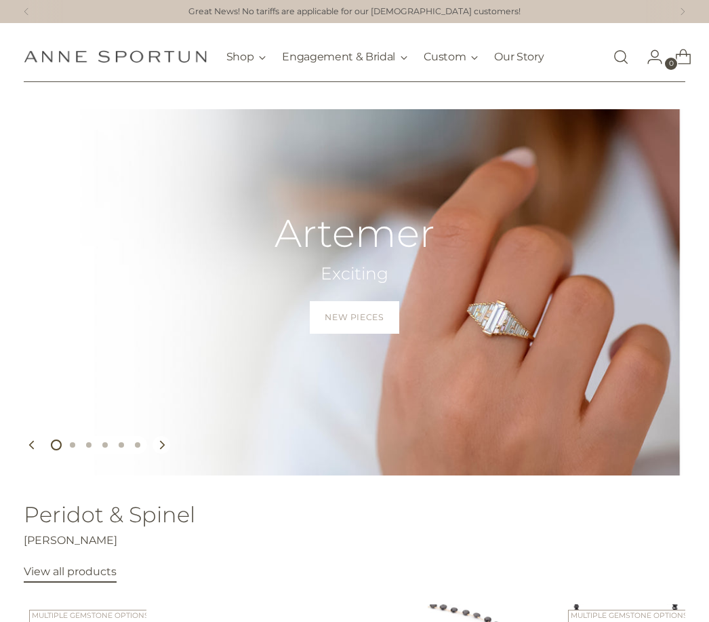
click at [622, 57] on link "Open search modal" at bounding box center [620, 56] width 27 height 27
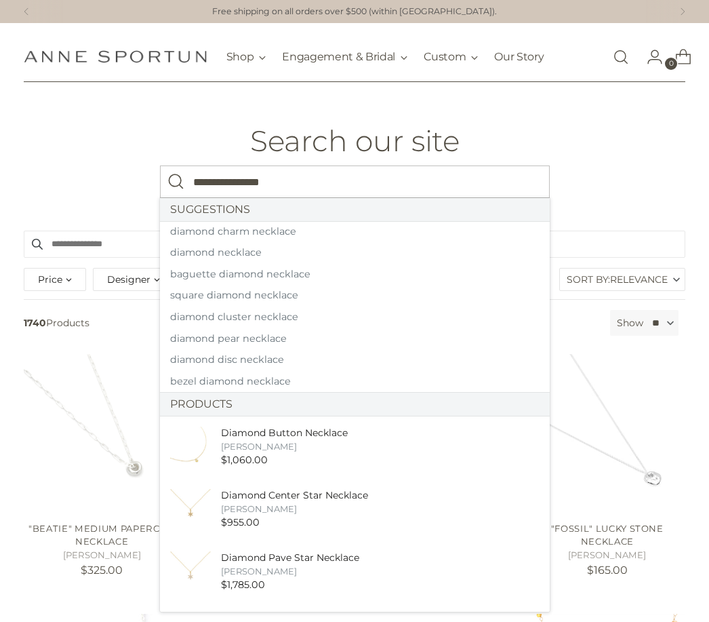
type input "**********"
click at [176, 181] on button "Search" at bounding box center [176, 181] width 33 height 33
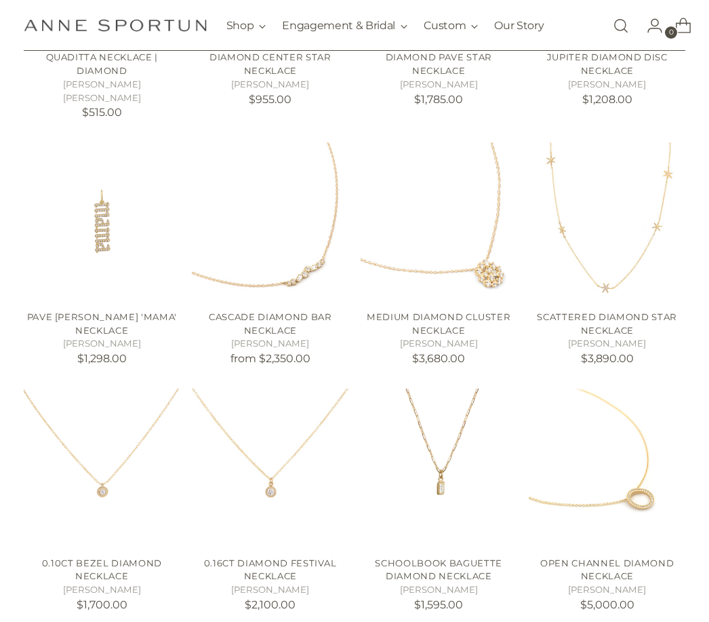
scroll to position [721, 0]
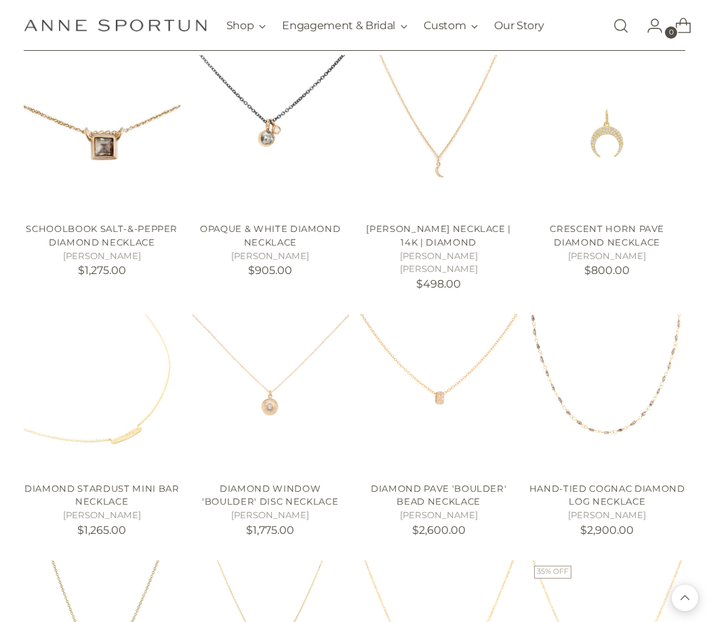
scroll to position [1319, 0]
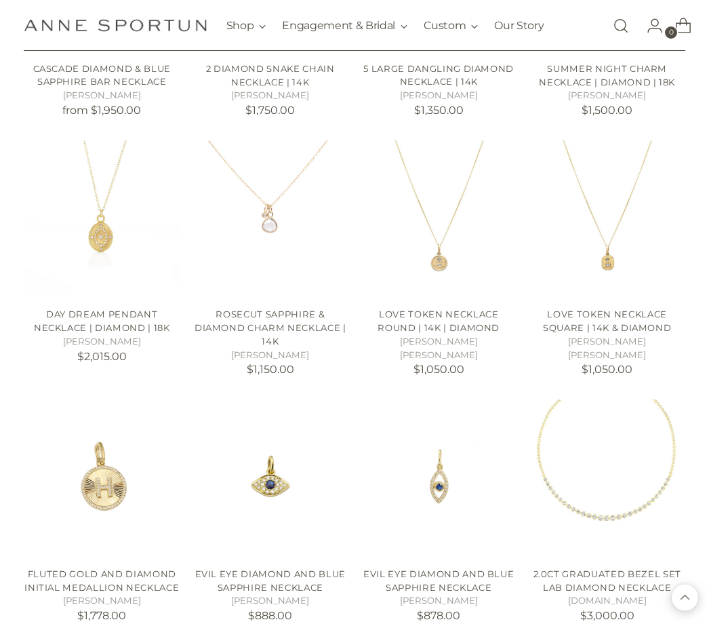
scroll to position [3477, 0]
click at [643, 434] on img "2.0ct Graduated Bezel Set Lab Diamond Necklace" at bounding box center [607, 477] width 157 height 157
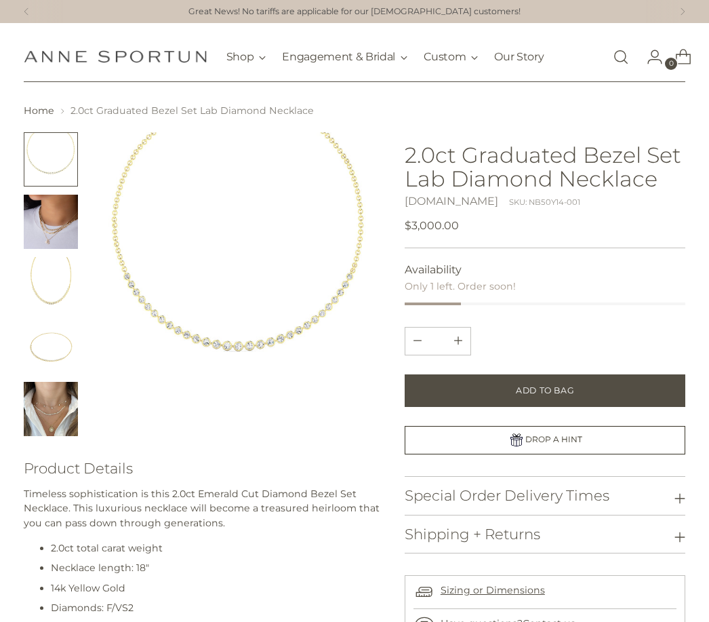
click at [55, 395] on img "Change image to image 5" at bounding box center [51, 409] width 54 height 54
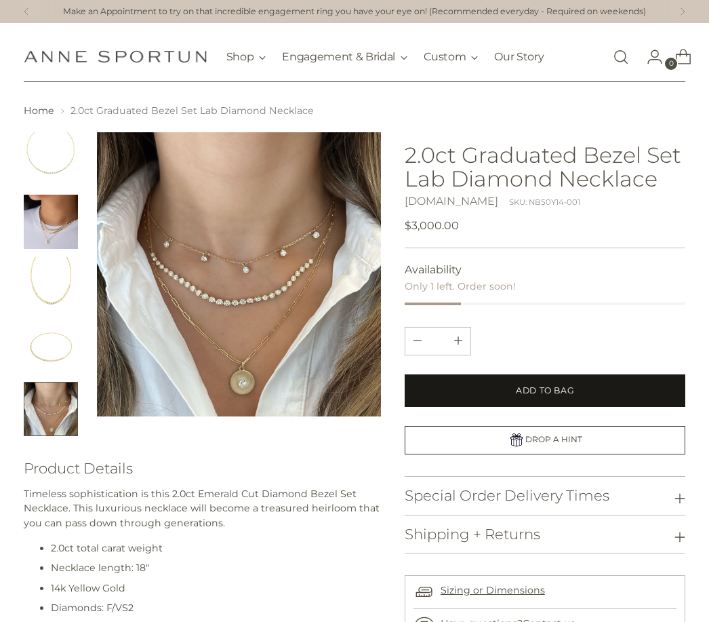
click at [582, 396] on button "Add to Bag" at bounding box center [545, 390] width 281 height 33
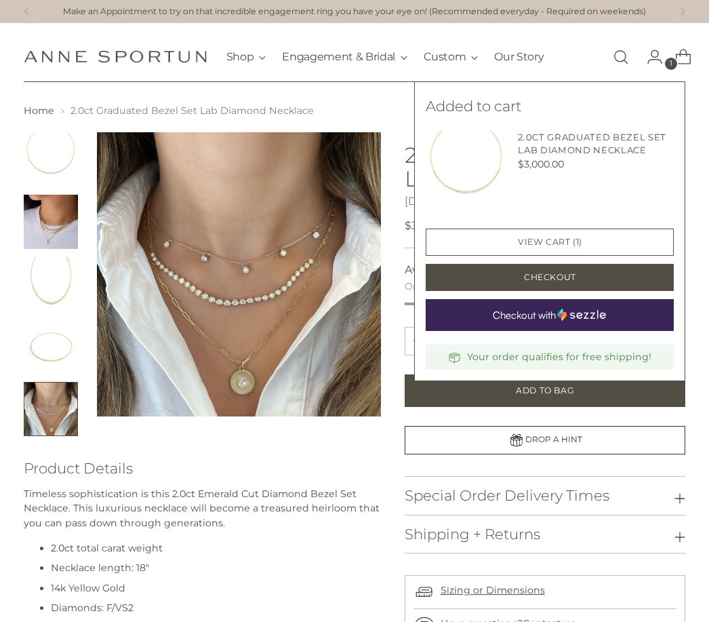
click at [49, 307] on img "Change image to image 3" at bounding box center [51, 284] width 54 height 54
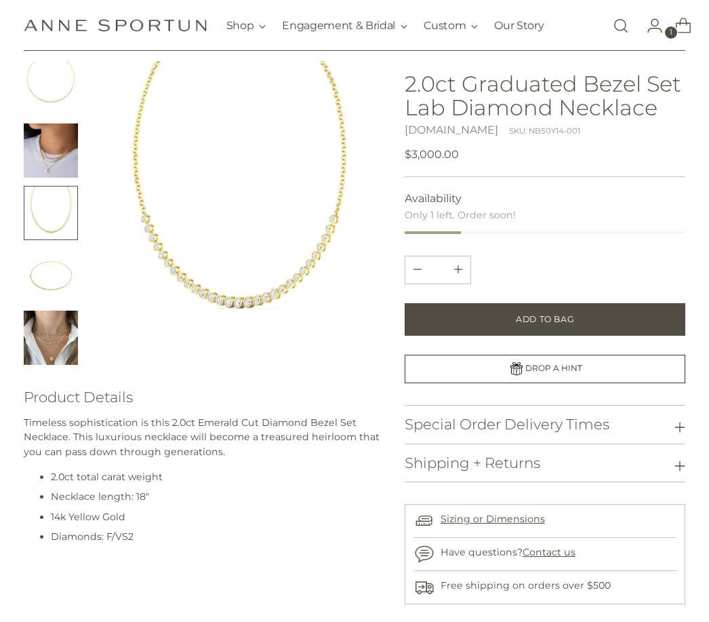
scroll to position [63, 0]
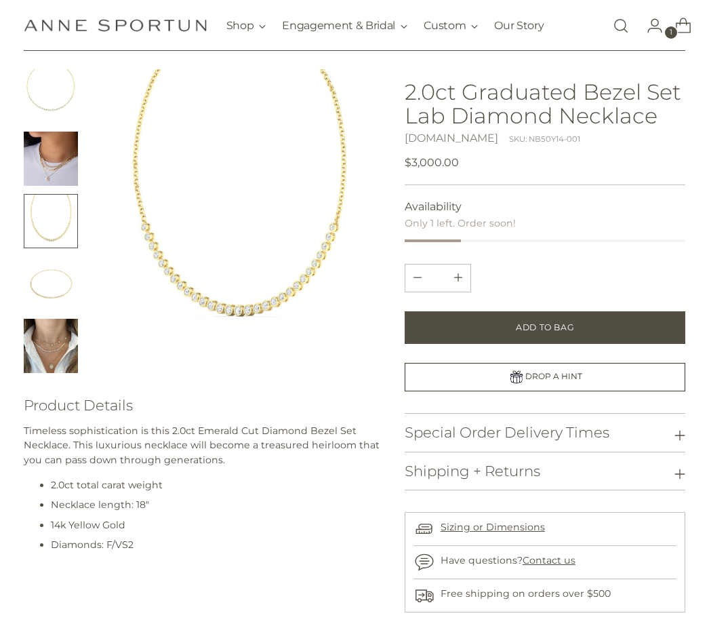
click at [57, 353] on img "Change image to image 5" at bounding box center [51, 346] width 54 height 54
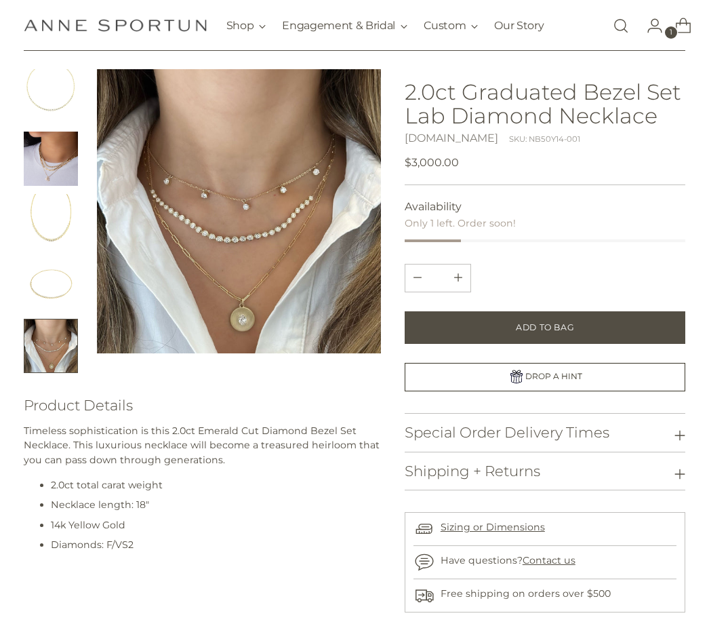
click at [677, 29] on span "1" at bounding box center [671, 32] width 12 height 12
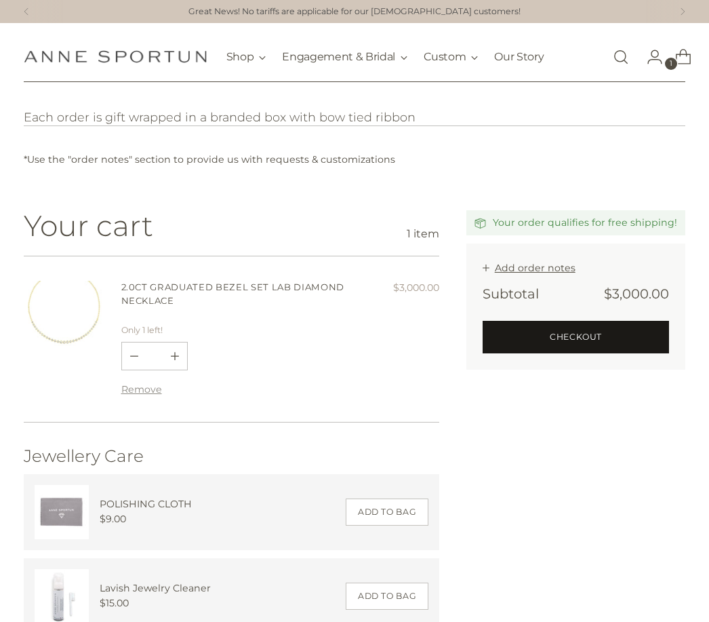
click at [616, 340] on button "Checkout" at bounding box center [576, 337] width 187 height 33
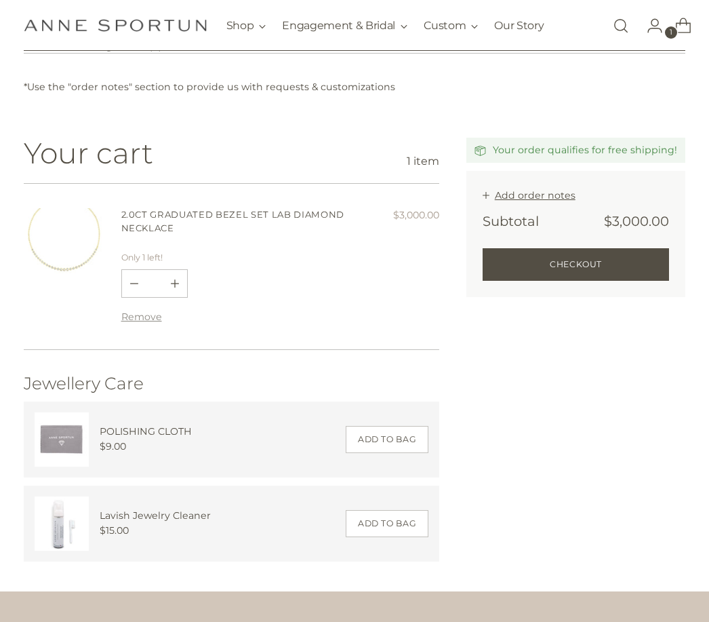
click at [182, 218] on link "2.0ct Graduated Bezel Set Lab Diamond Necklace" at bounding box center [232, 221] width 223 height 24
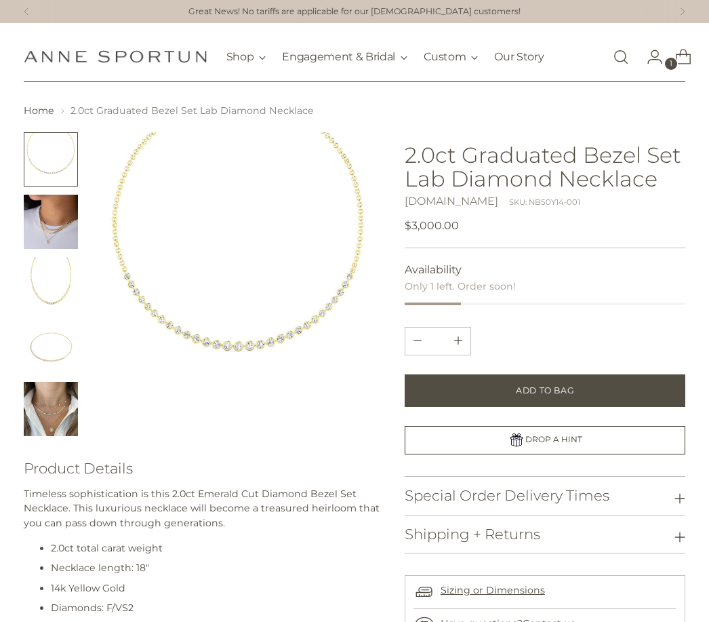
click at [54, 409] on img "Change image to image 5" at bounding box center [51, 409] width 54 height 54
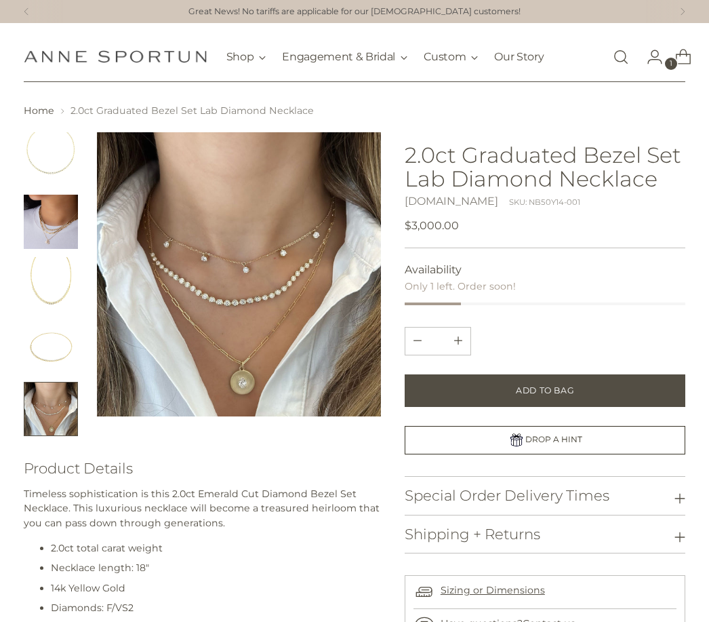
click at [58, 225] on img "Change image to image 2" at bounding box center [51, 222] width 54 height 54
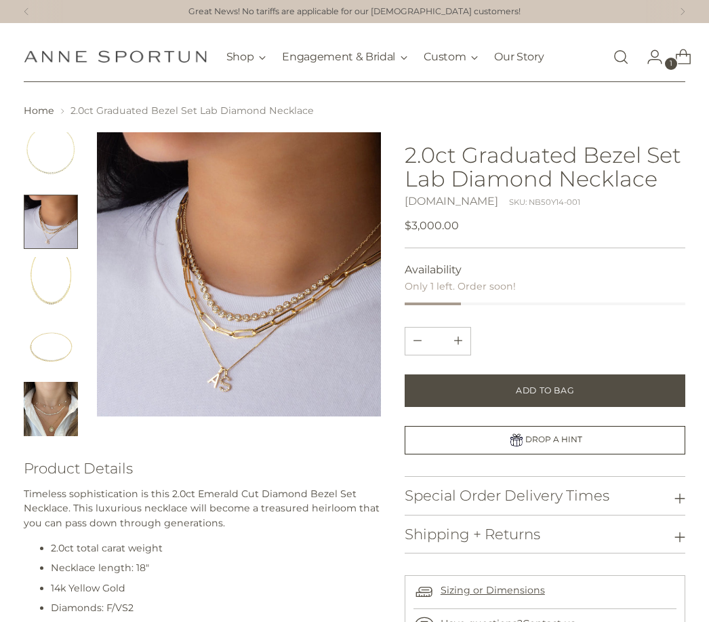
click at [56, 409] on img "Change image to image 5" at bounding box center [51, 409] width 54 height 54
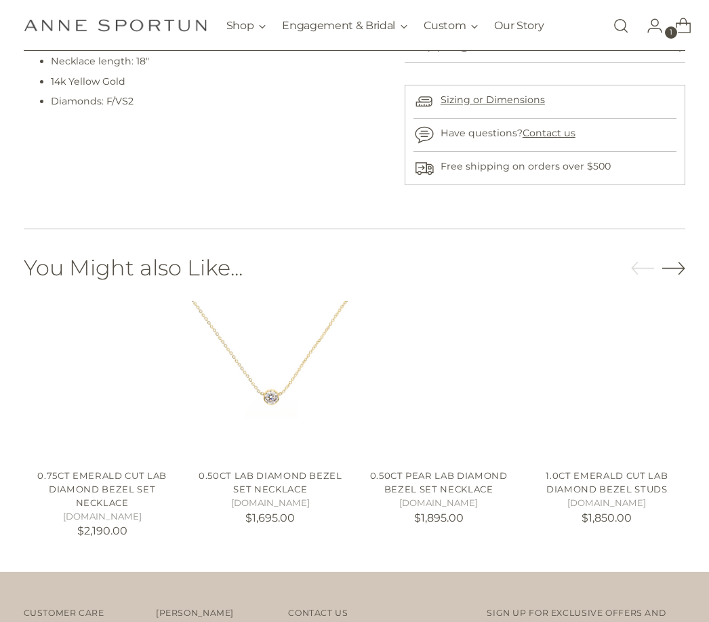
scroll to position [545, 0]
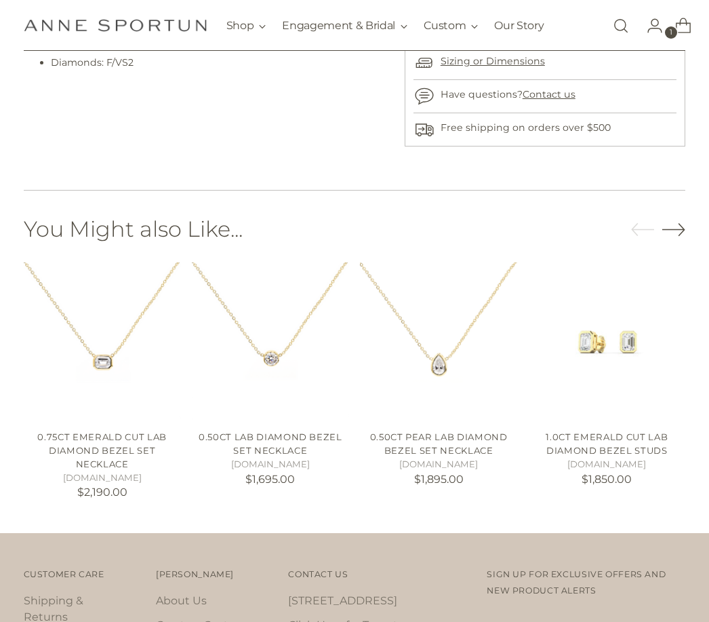
click at [674, 235] on icon "Move to next carousel slide" at bounding box center [673, 229] width 23 height 23
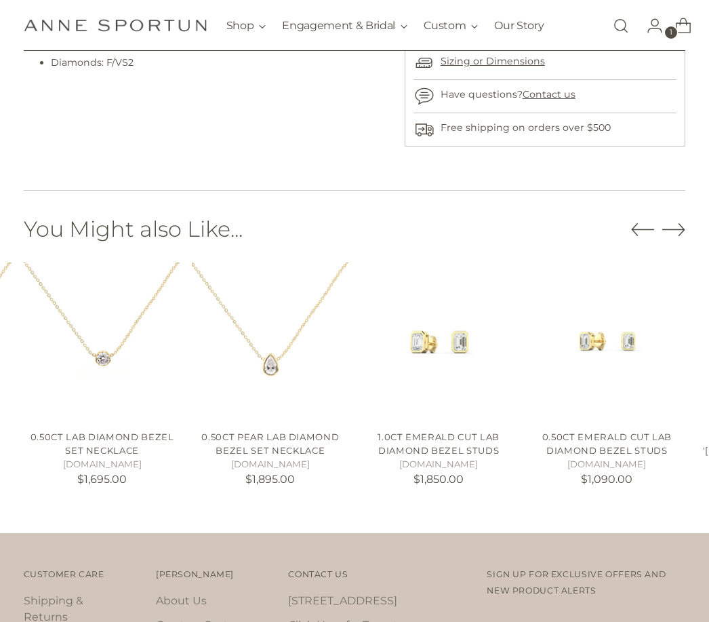
click at [681, 230] on icon "Move to next carousel slide" at bounding box center [673, 229] width 23 height 23
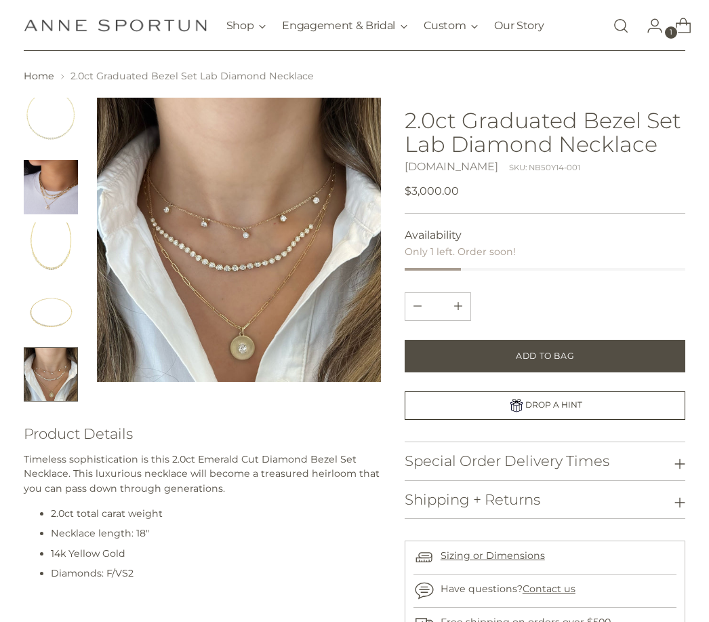
scroll to position [0, 0]
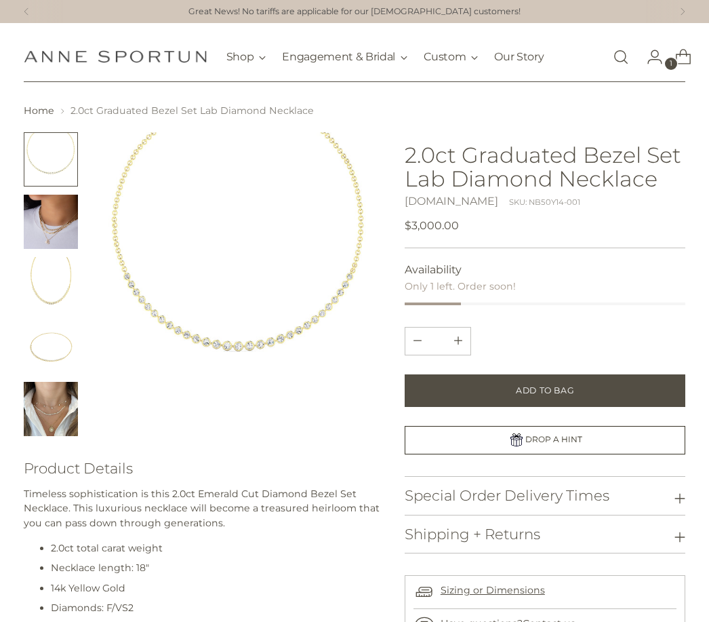
scroll to position [43, 0]
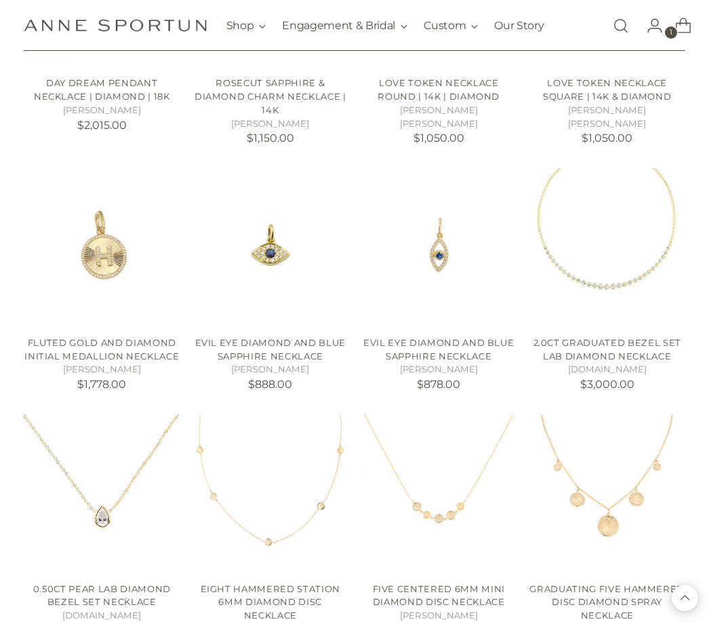
scroll to position [3724, 0]
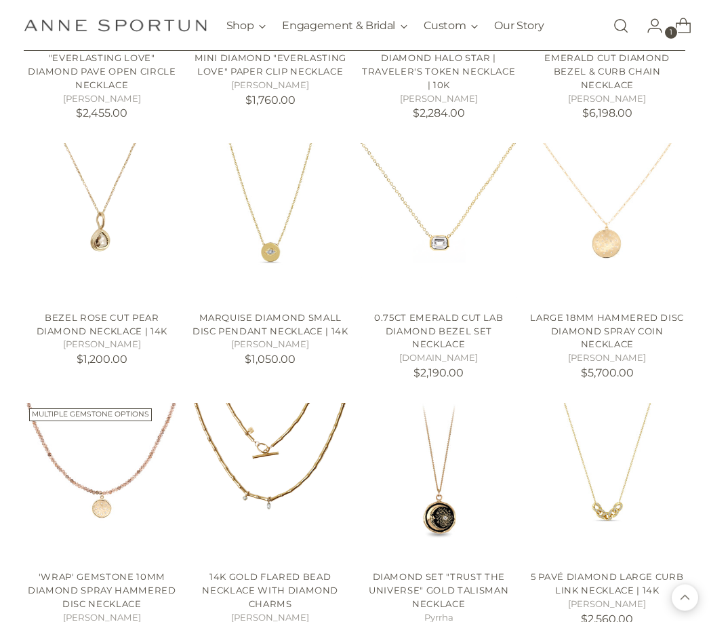
scroll to position [4757, 0]
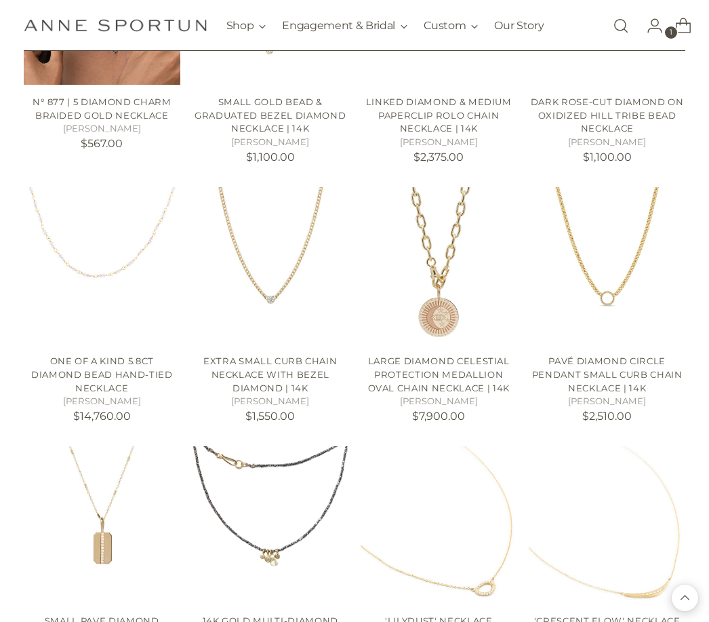
scroll to position [5509, 0]
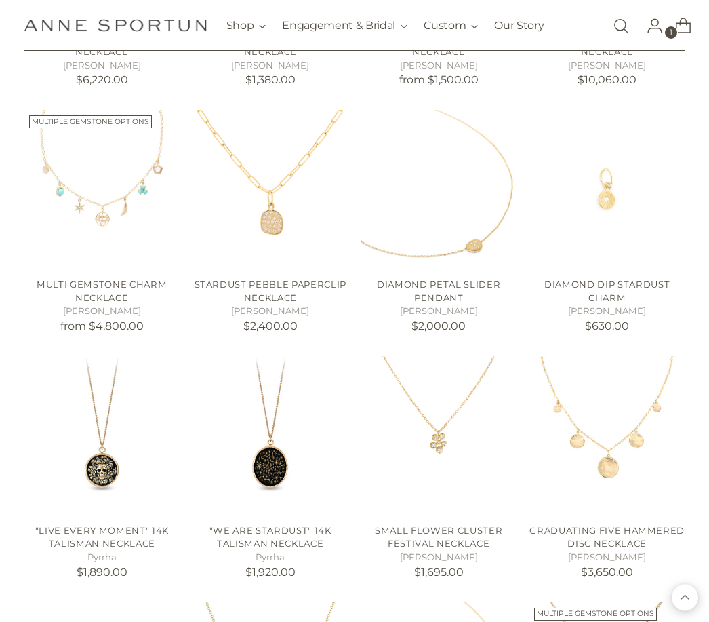
scroll to position [7070, 0]
click at [443, 524] on link "Small Flower Cluster Festival Necklace" at bounding box center [438, 536] width 127 height 24
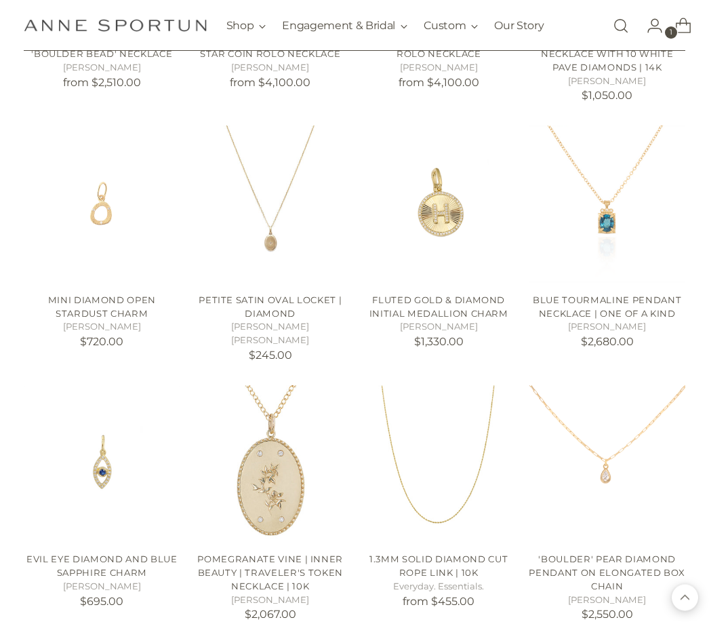
scroll to position [8311, 0]
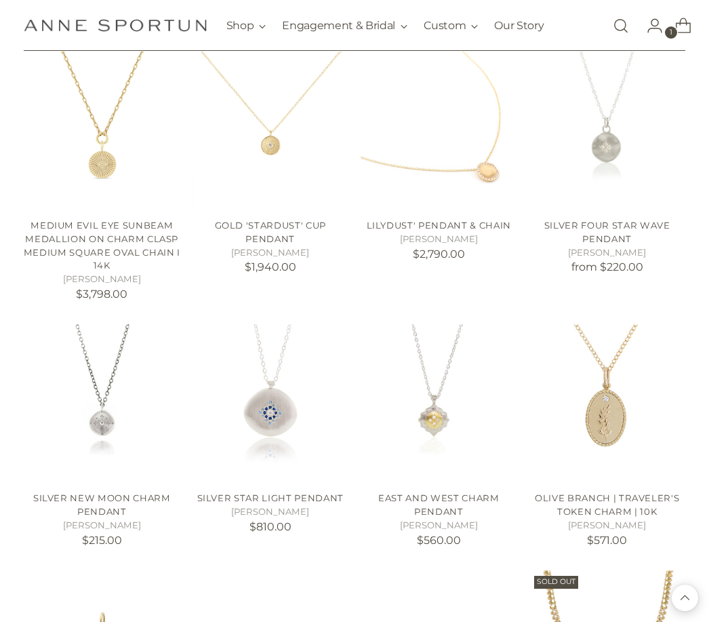
scroll to position [9173, 0]
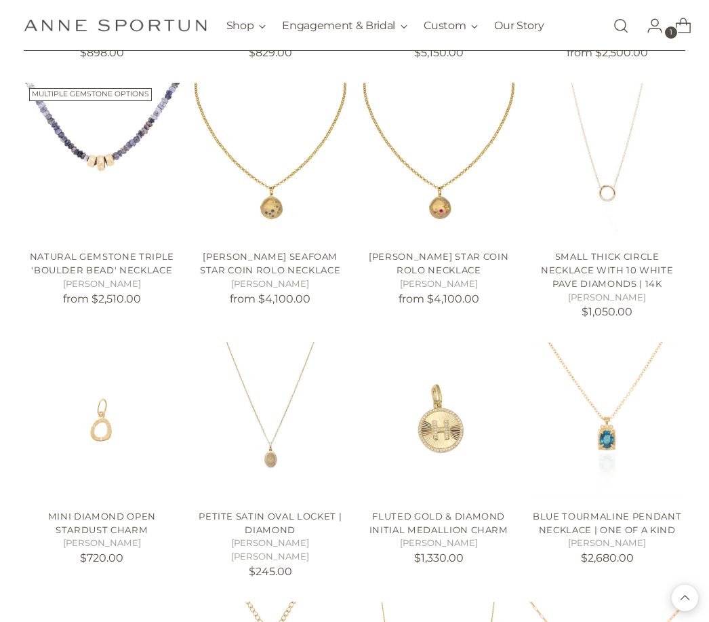
scroll to position [8093, 0]
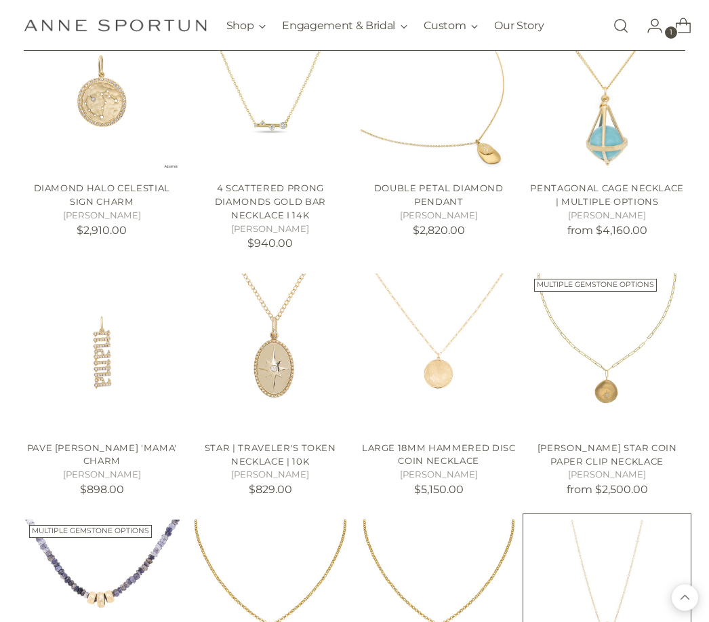
scroll to position [7657, 0]
click at [685, 519] on img "Small Thick Circle Necklace With 10 White Pave Diamonds | 14k" at bounding box center [607, 597] width 157 height 157
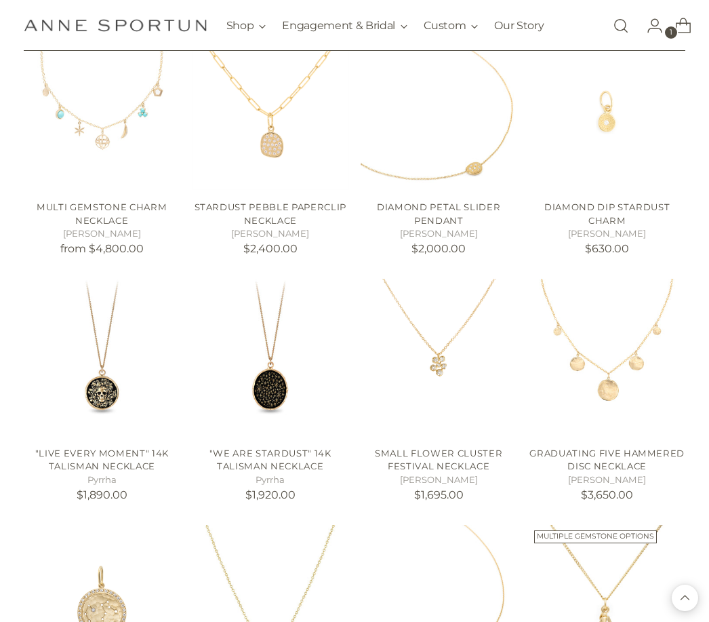
scroll to position [7145, 0]
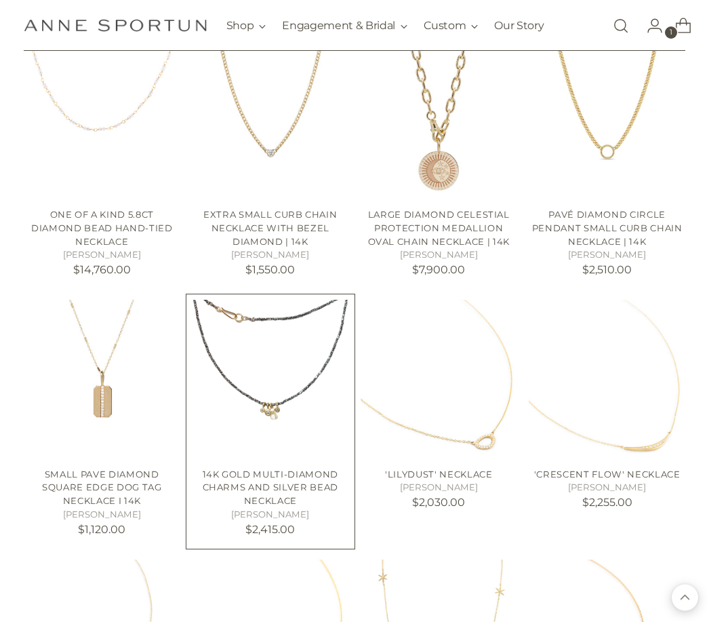
scroll to position [5637, 0]
click at [281, 304] on img "14K Gold Multi-Diamond Charms and Silver Bead Necklace" at bounding box center [270, 378] width 157 height 157
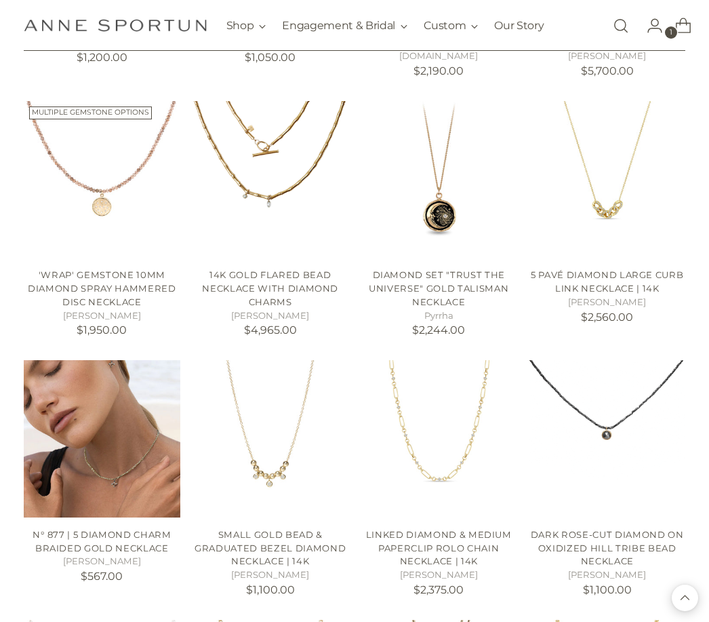
scroll to position [5041, 0]
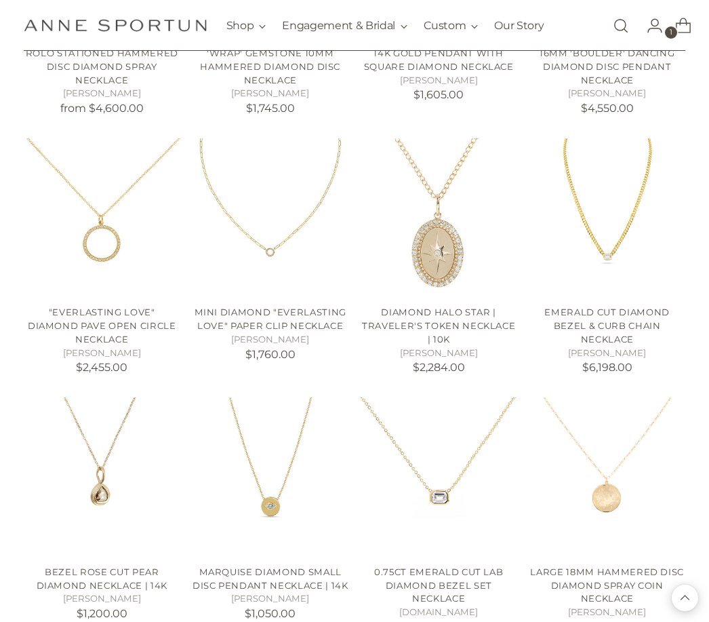
scroll to position [4501, 0]
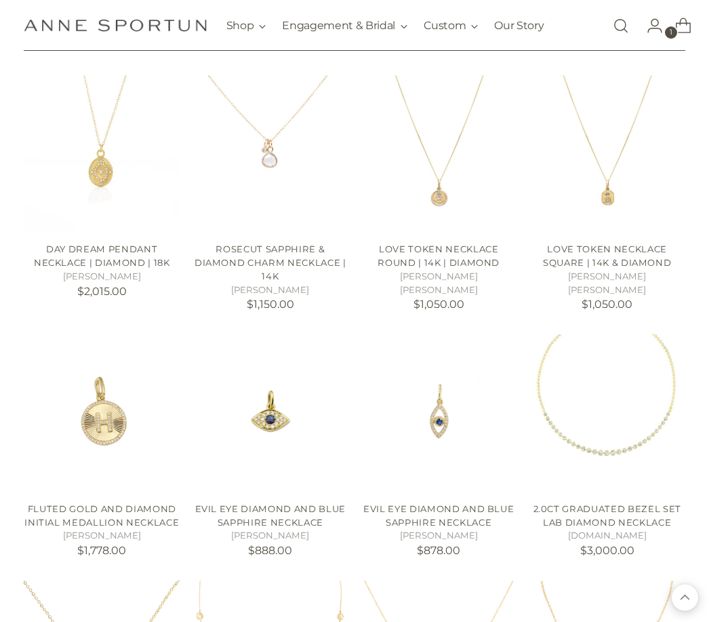
scroll to position [3542, 0]
click at [640, 363] on img "2.0ct Graduated Bezel Set Lab Diamond Necklace" at bounding box center [607, 412] width 157 height 157
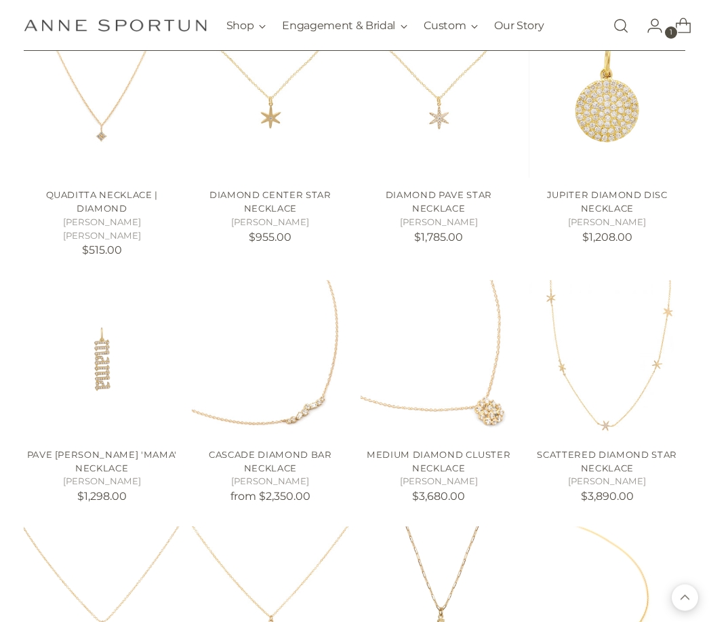
scroll to position [1593, 0]
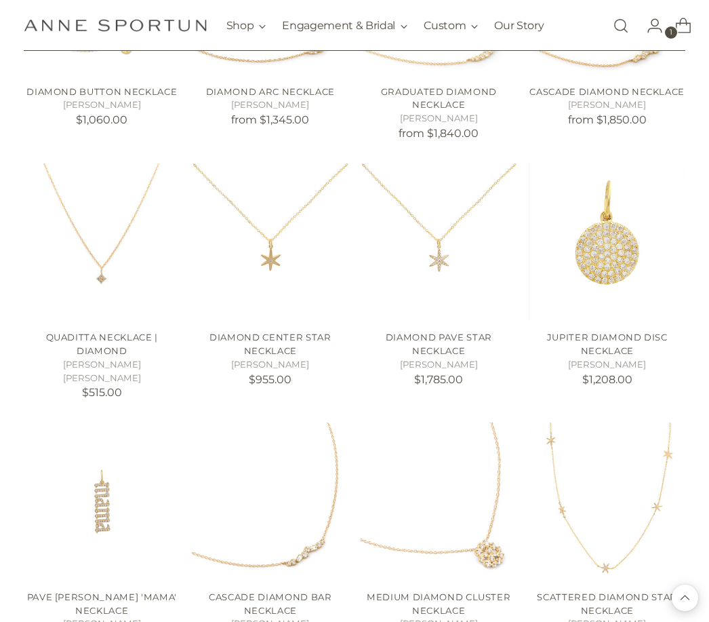
scroll to position [436, 0]
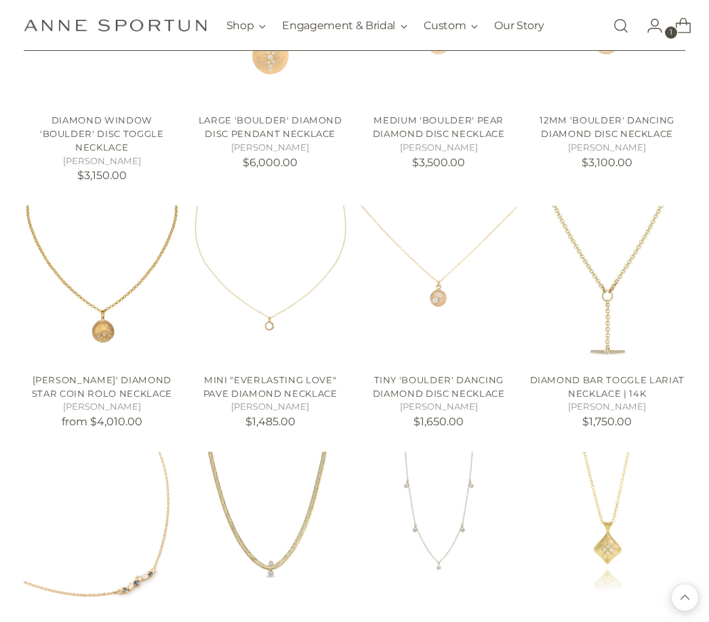
scroll to position [5951, 0]
click at [445, 620] on link "5 Large Dangling Diamond Necklace | 14k" at bounding box center [438, 632] width 150 height 24
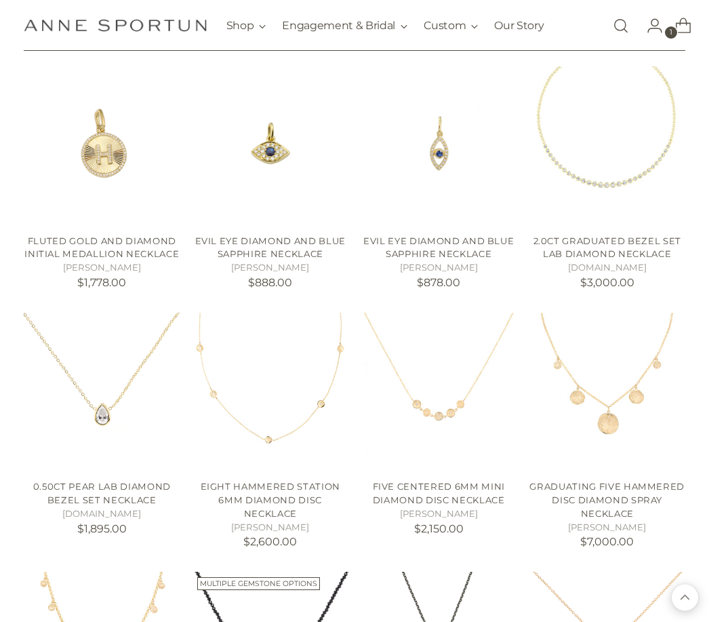
scroll to position [6840, 0]
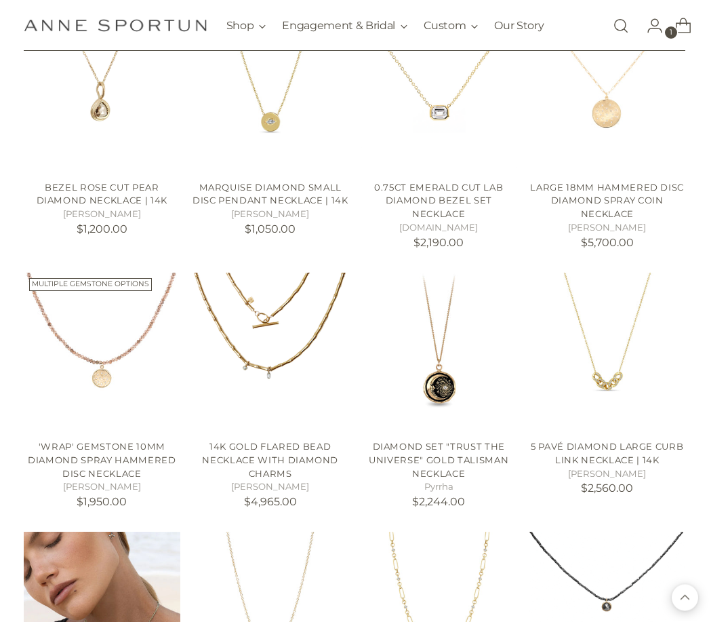
scroll to position [7918, 0]
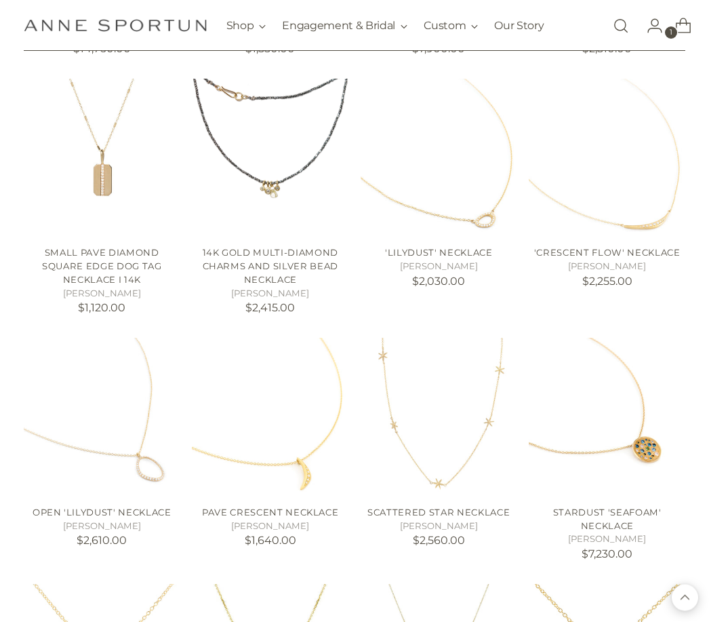
scroll to position [8889, 0]
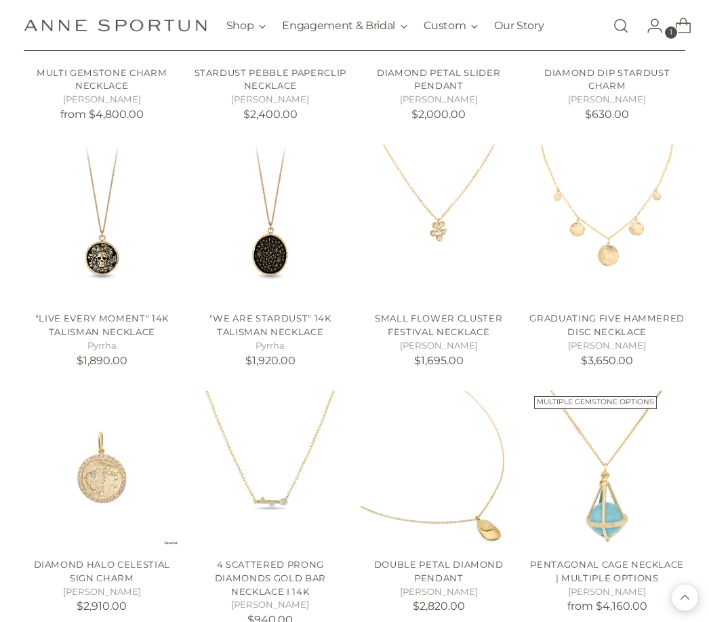
scroll to position [10312, 0]
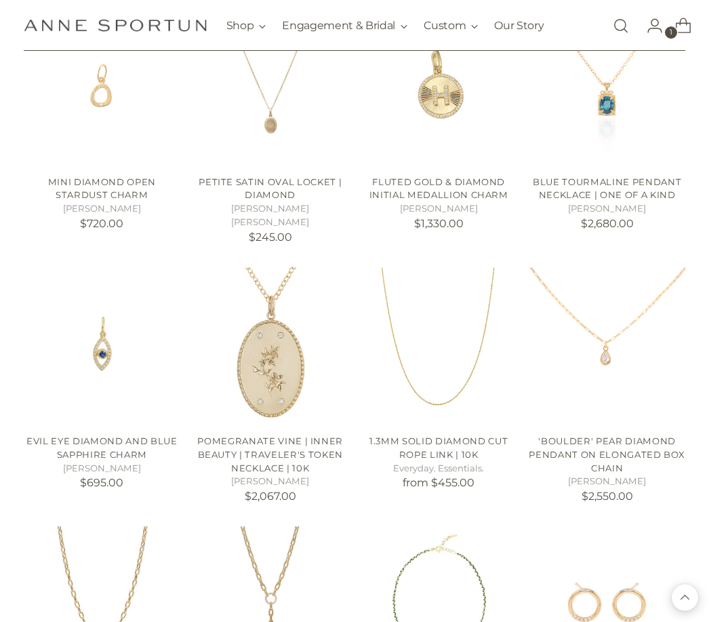
scroll to position [11459, 0]
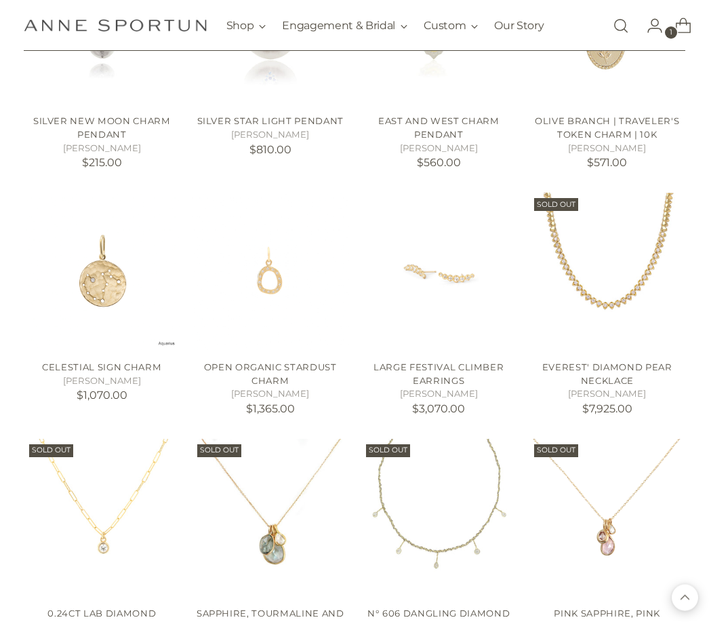
scroll to position [12565, 0]
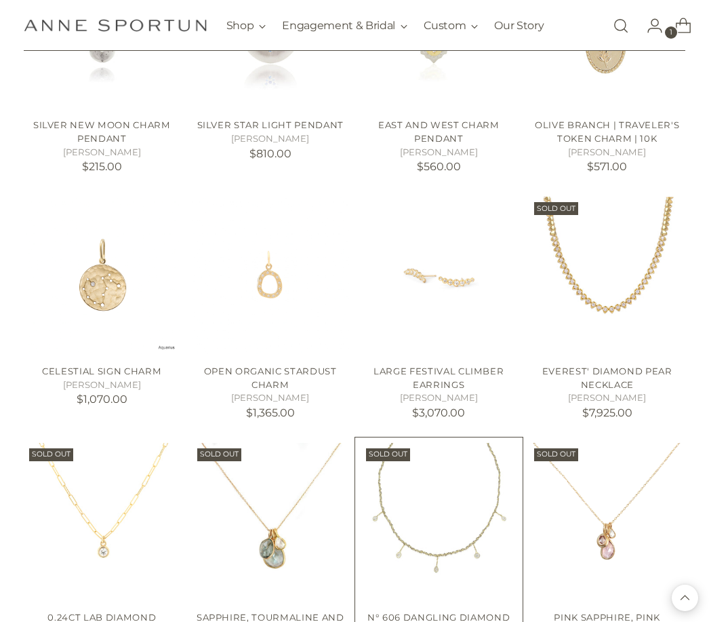
click at [468, 443] on img "N° 606 Dangling Diamond Braided Grey Gold Necklace" at bounding box center [439, 521] width 157 height 157
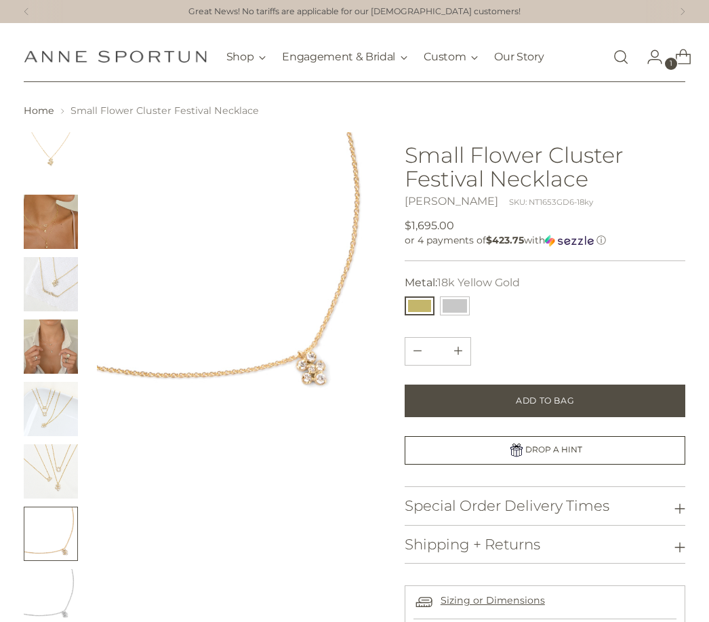
click at [55, 346] on img "Change image to image 4" at bounding box center [51, 346] width 54 height 54
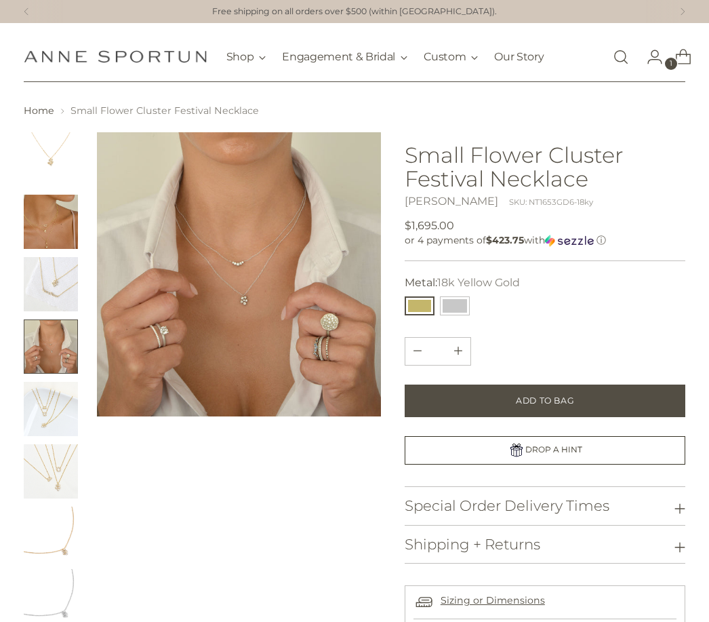
click at [57, 468] on img "Change image to image 6" at bounding box center [51, 471] width 54 height 54
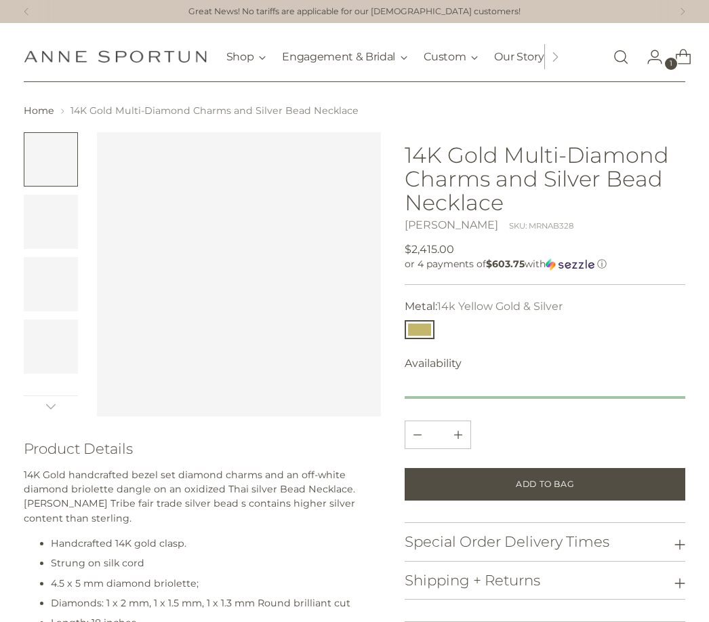
click at [303, 323] on div at bounding box center [239, 274] width 285 height 285
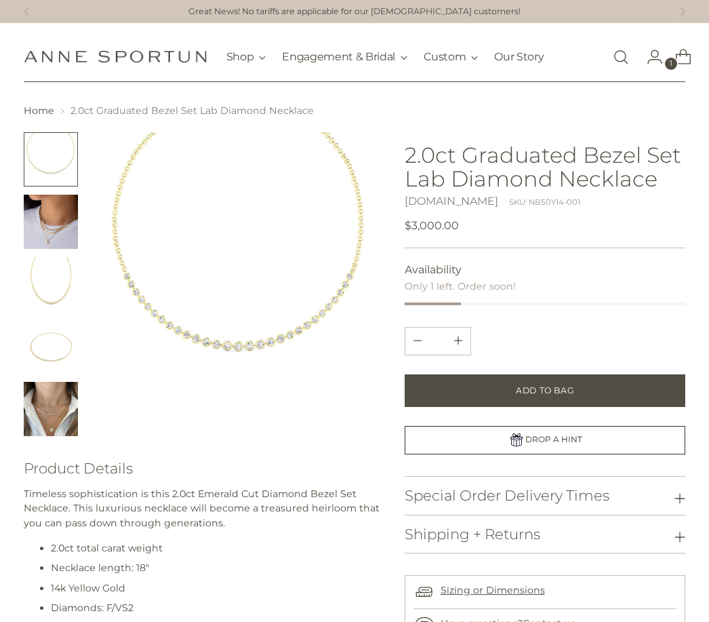
click at [53, 411] on img "Change image to image 5" at bounding box center [51, 409] width 54 height 54
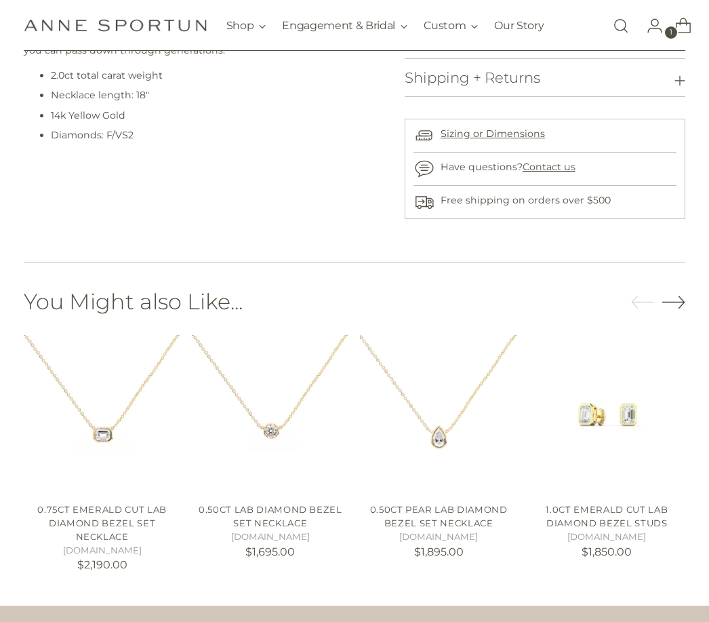
click at [684, 304] on icon "Move to next carousel slide" at bounding box center [673, 302] width 23 height 23
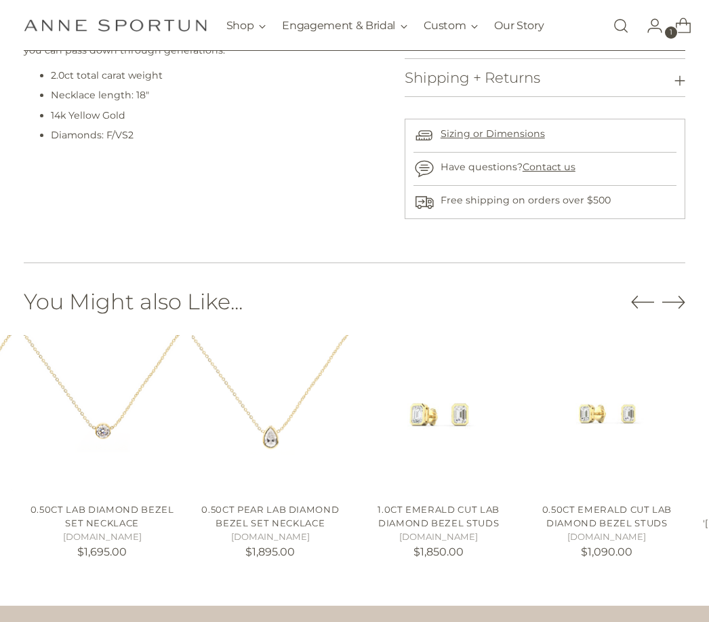
click at [681, 303] on icon "Move to next carousel slide" at bounding box center [673, 301] width 23 height 23
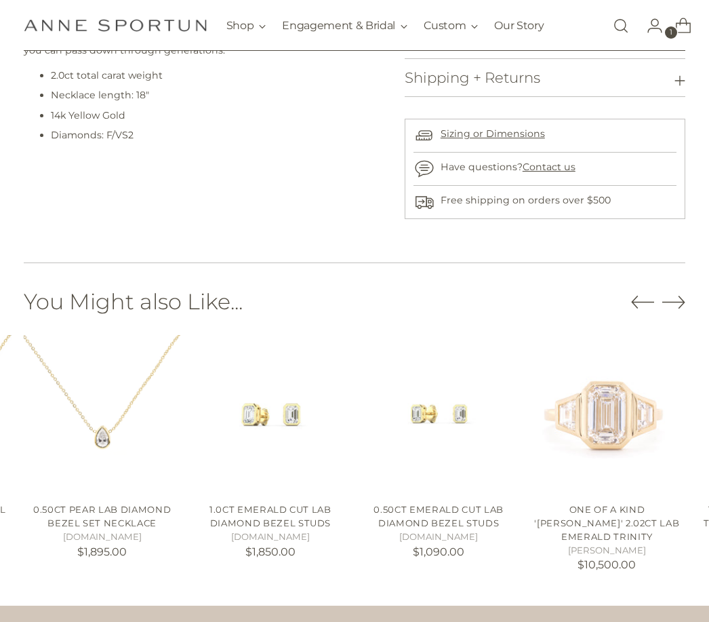
click at [683, 302] on icon "Move to next carousel slide" at bounding box center [673, 301] width 23 height 23
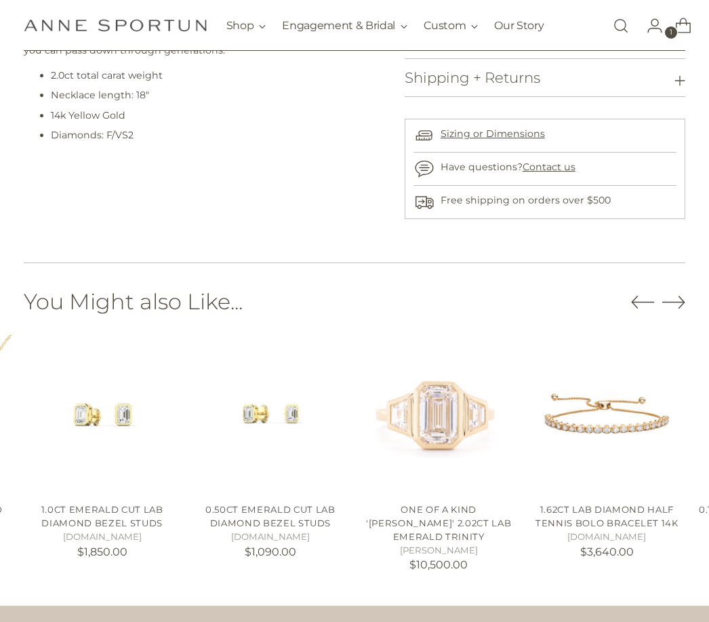
click at [683, 305] on icon "Move to next carousel slide" at bounding box center [673, 301] width 23 height 23
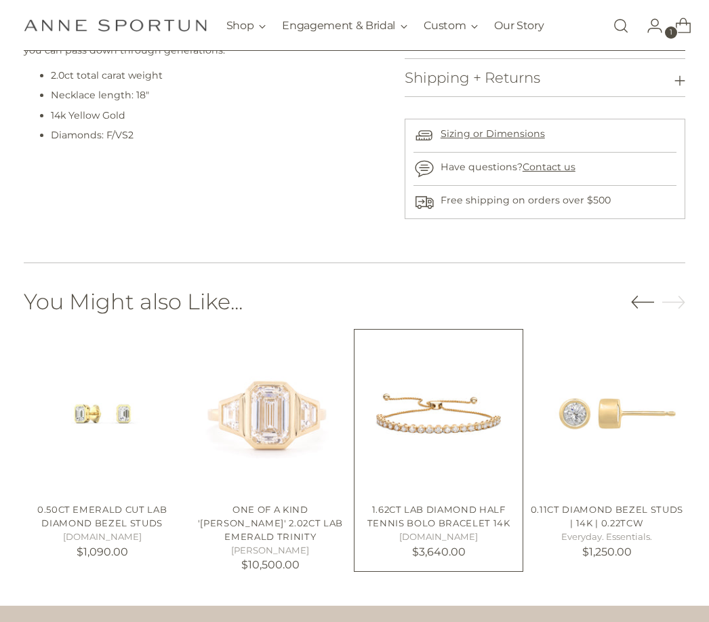
click at [453, 430] on img "1.62ct Lab Diamond Half Tennis Bolo Bracelet 14k" at bounding box center [438, 413] width 157 height 157
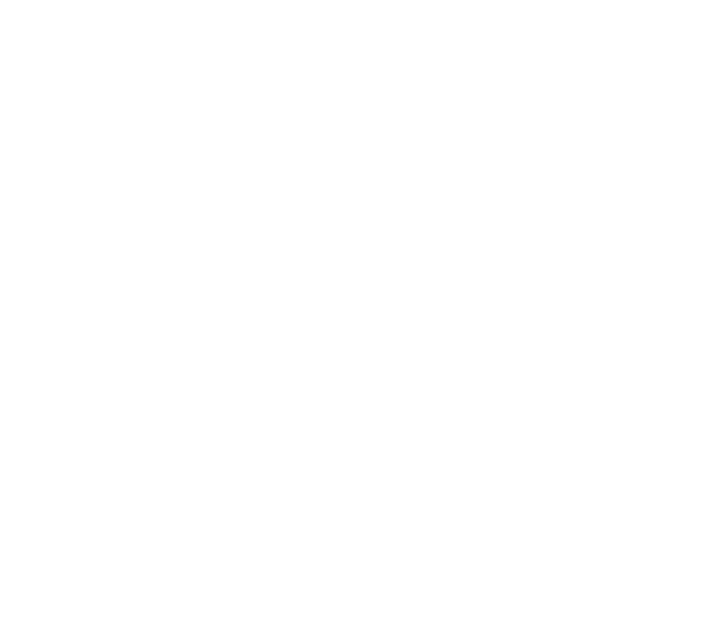
scroll to position [516, 0]
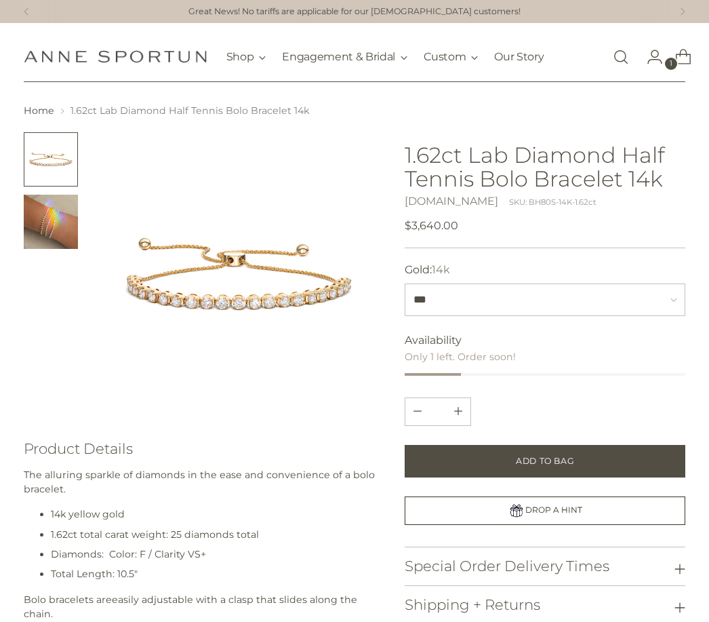
click at [55, 226] on img "Change image to image 2" at bounding box center [51, 222] width 54 height 54
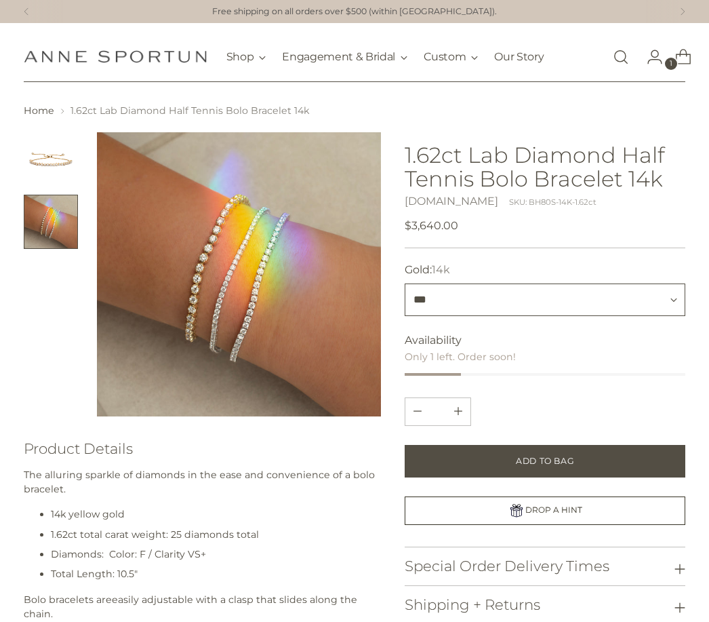
click at [674, 305] on select "***" at bounding box center [545, 299] width 281 height 33
click at [64, 161] on img "Change image to image 1" at bounding box center [51, 159] width 54 height 54
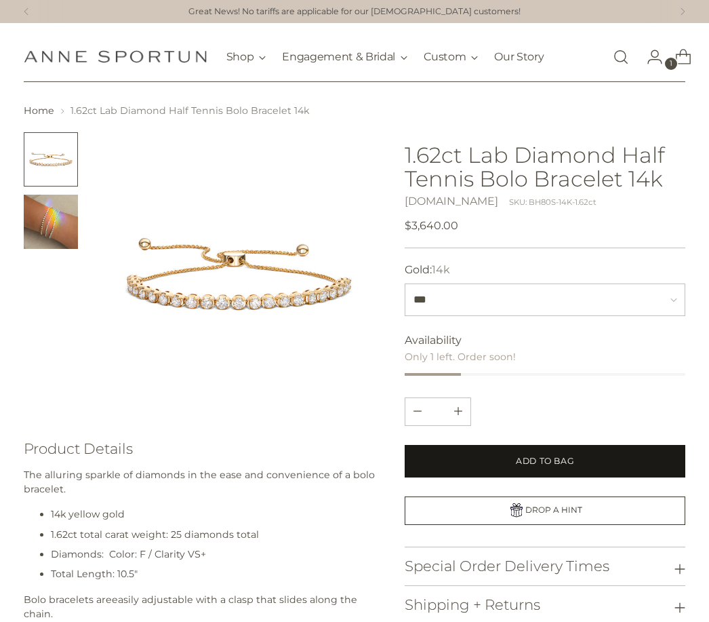
click at [526, 461] on span "Add to Bag" at bounding box center [545, 461] width 58 height 12
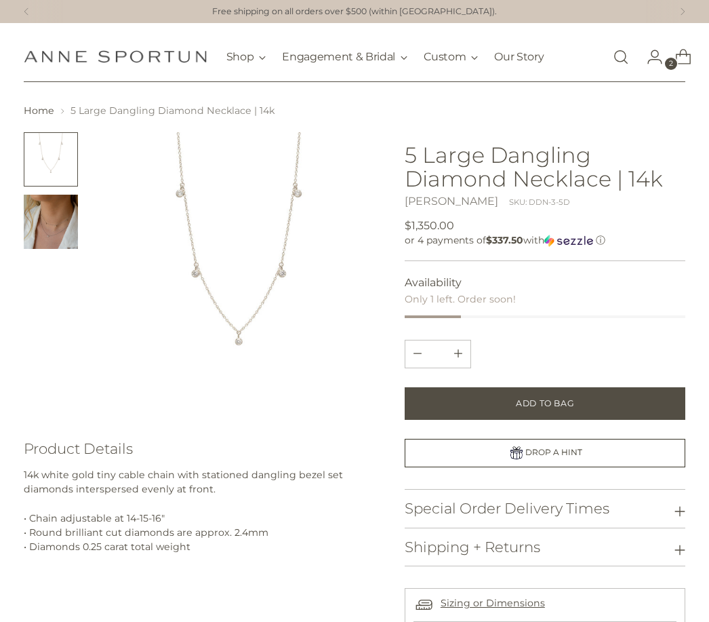
click at [52, 219] on img "Change image to image 2" at bounding box center [51, 222] width 54 height 54
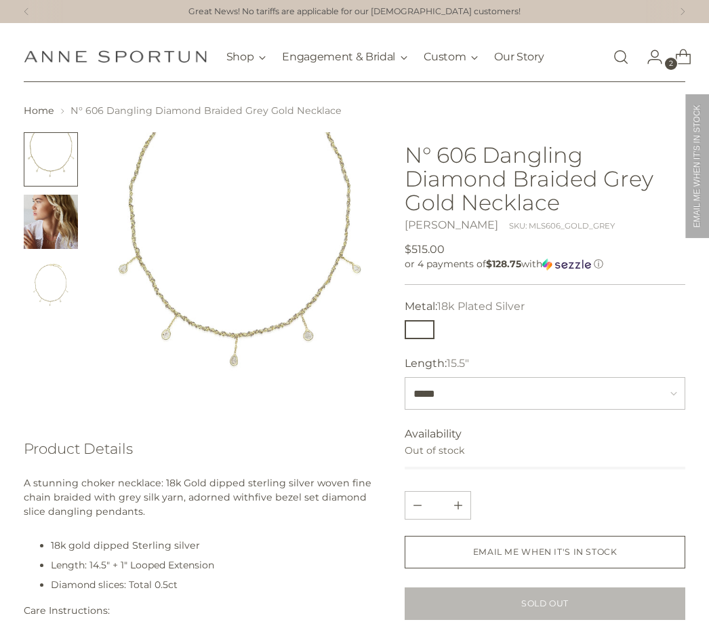
click at [56, 226] on img "Change image to image 2" at bounding box center [51, 222] width 54 height 54
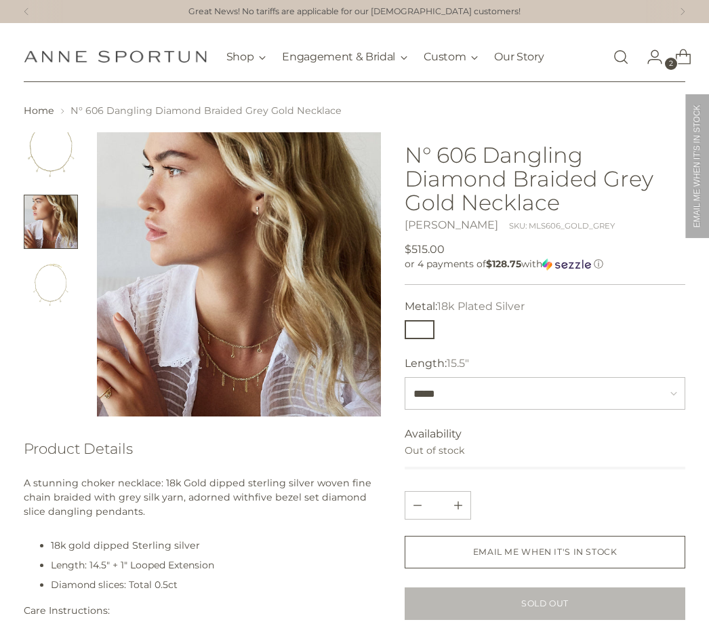
click at [681, 62] on icon "Open cart modal" at bounding box center [683, 56] width 19 height 19
